Goal: Transaction & Acquisition: Obtain resource

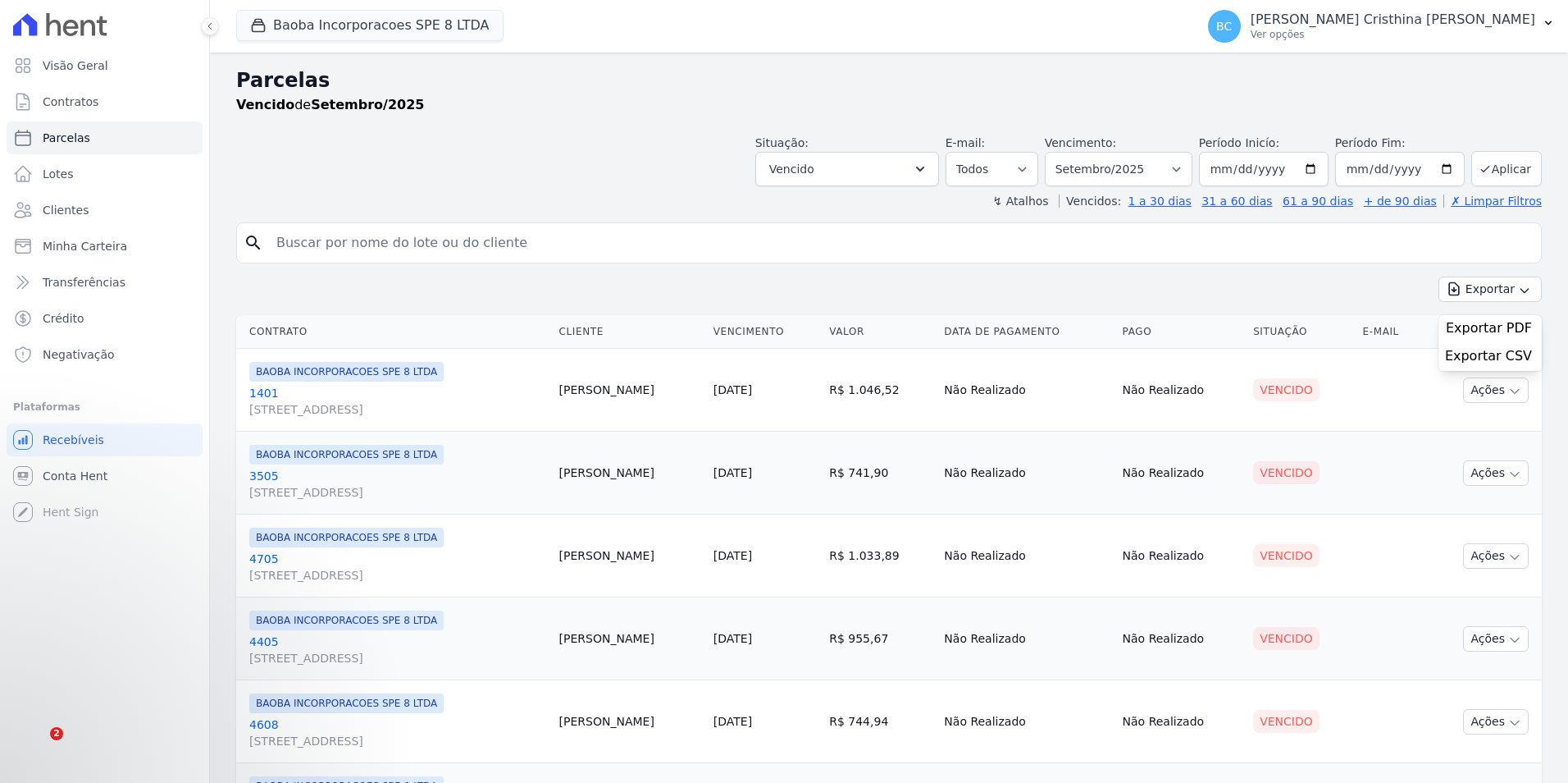
select select
click at [83, 96] on span "Contratos" at bounding box center [71, 102] width 56 height 16
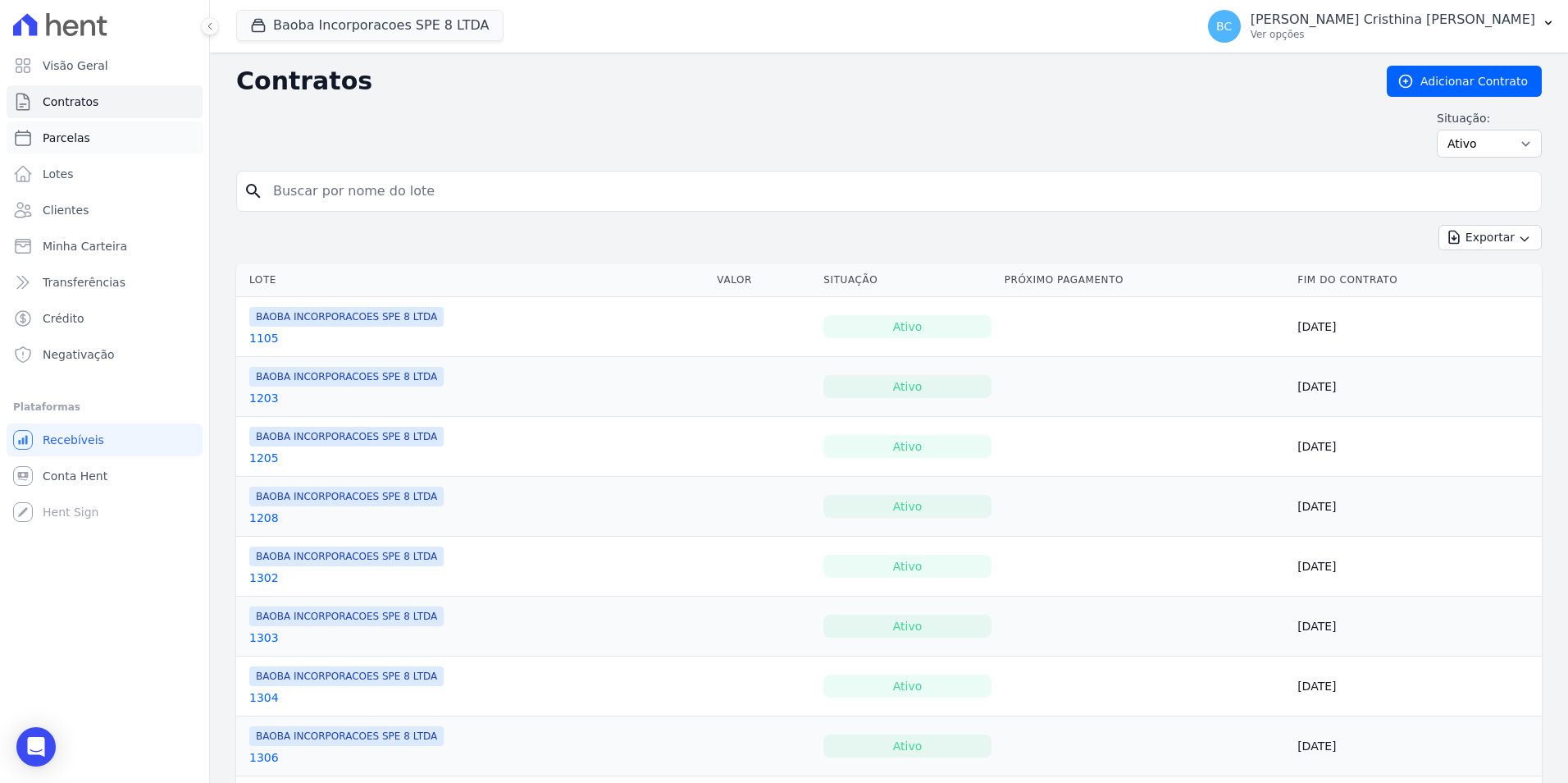
click at [87, 136] on link "Parcelas" at bounding box center [105, 137] width 196 height 33
select select
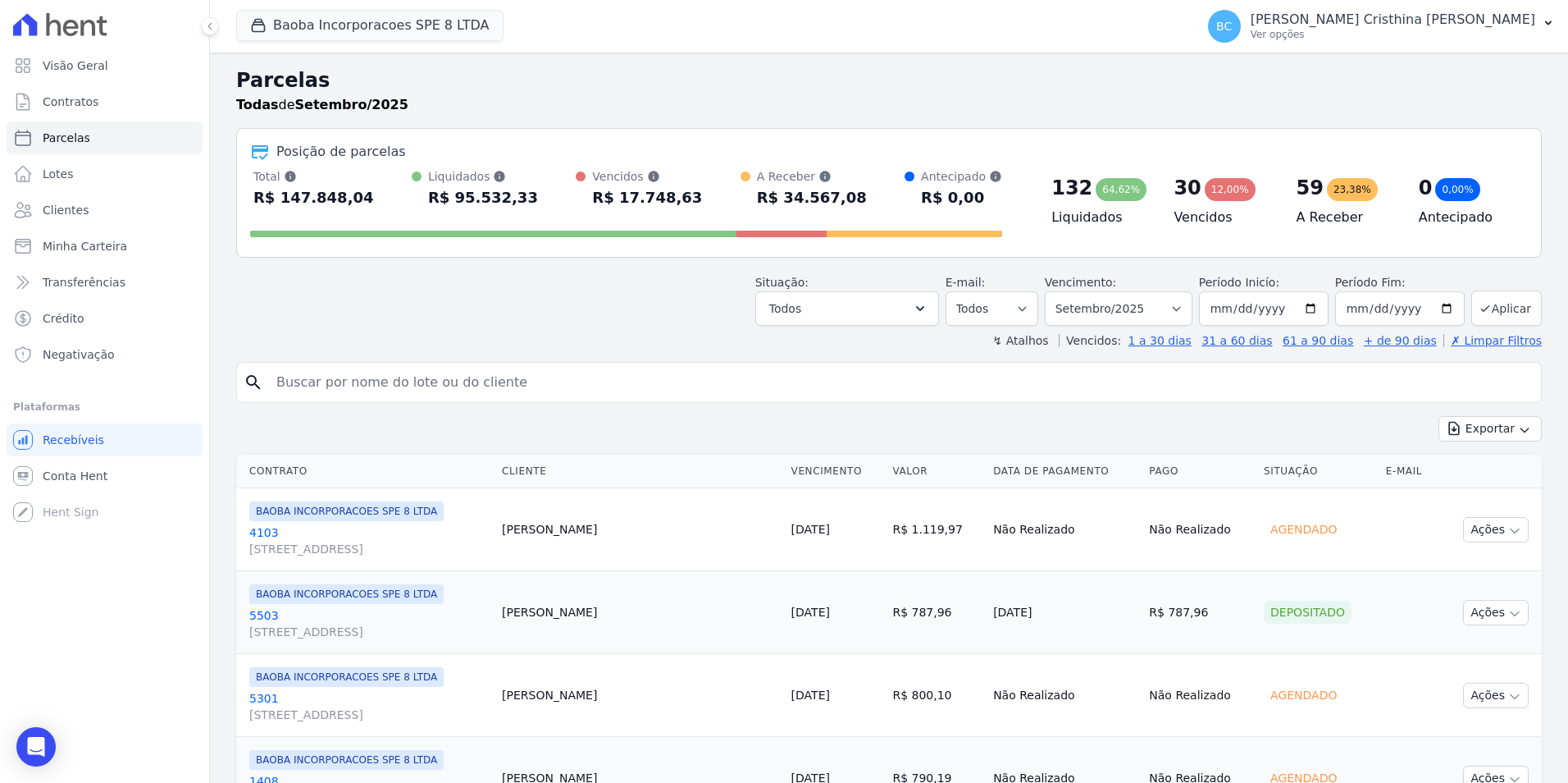
click at [1495, 445] on div "Exportar Exportar PDF Exportar CSV" at bounding box center [888, 435] width 1305 height 39
click at [1482, 432] on button "Exportar" at bounding box center [1489, 428] width 103 height 25
click at [1459, 491] on span "Exportar CSV" at bounding box center [1488, 495] width 87 height 16
drag, startPoint x: 661, startPoint y: 112, endPoint x: 640, endPoint y: 98, distance: 25.2
click at [661, 112] on div "Todas de Setembro/2025" at bounding box center [888, 105] width 1305 height 20
